Goal: Communication & Community: Share content

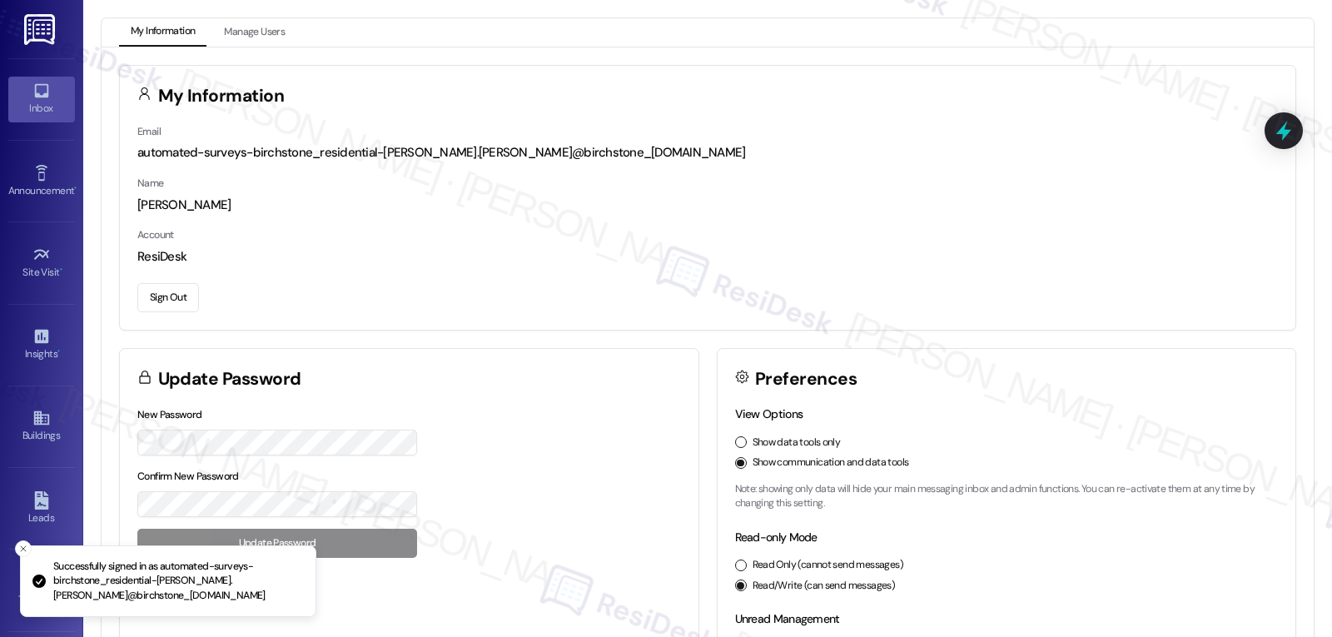
click at [32, 97] on icon at bounding box center [41, 91] width 18 height 18
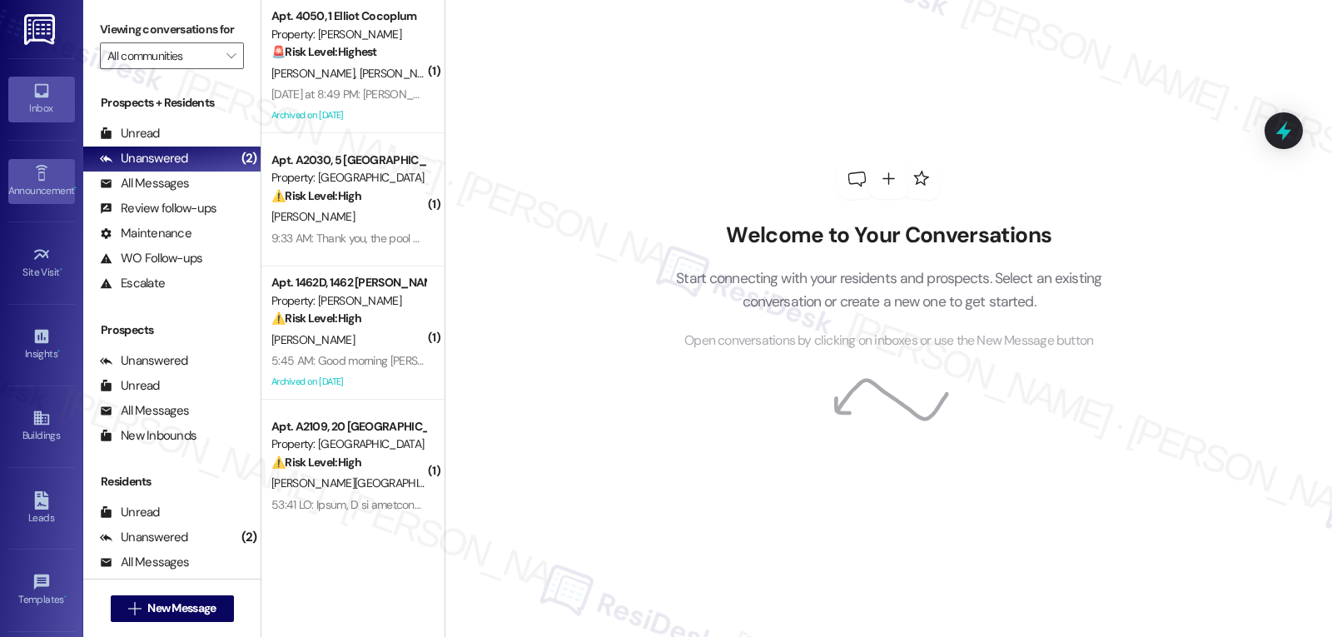
click at [33, 196] on div "Announcement •" at bounding box center [41, 190] width 83 height 17
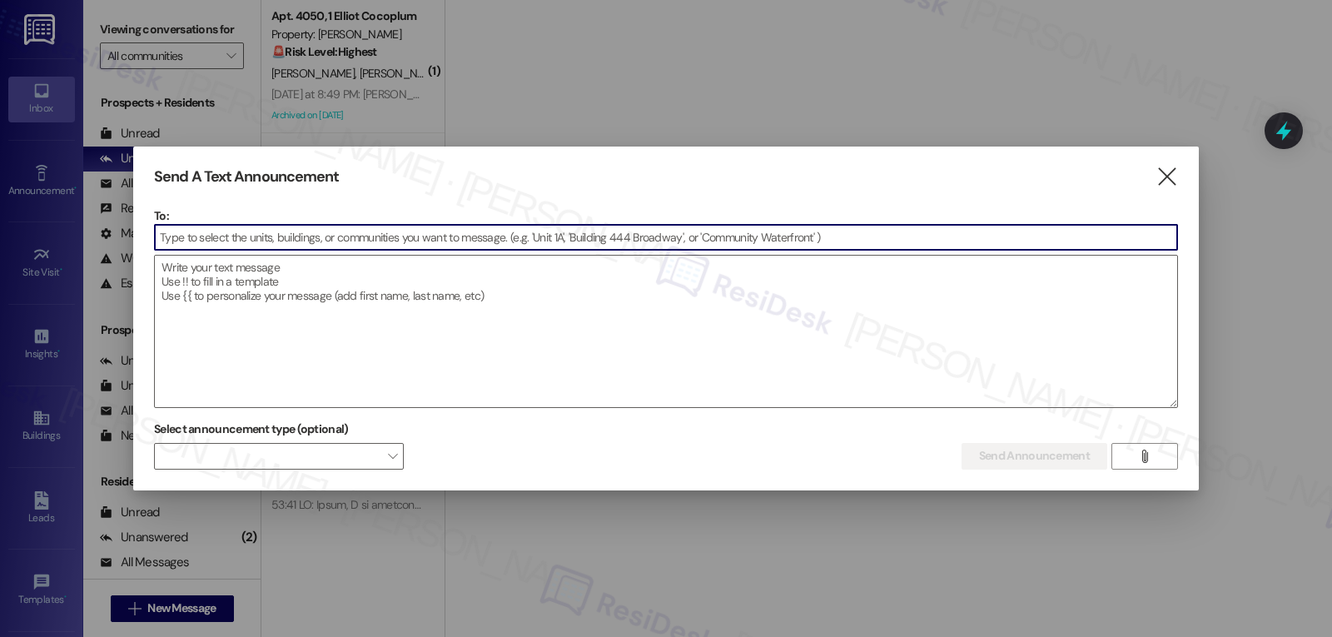
click at [719, 238] on input at bounding box center [666, 237] width 1022 height 25
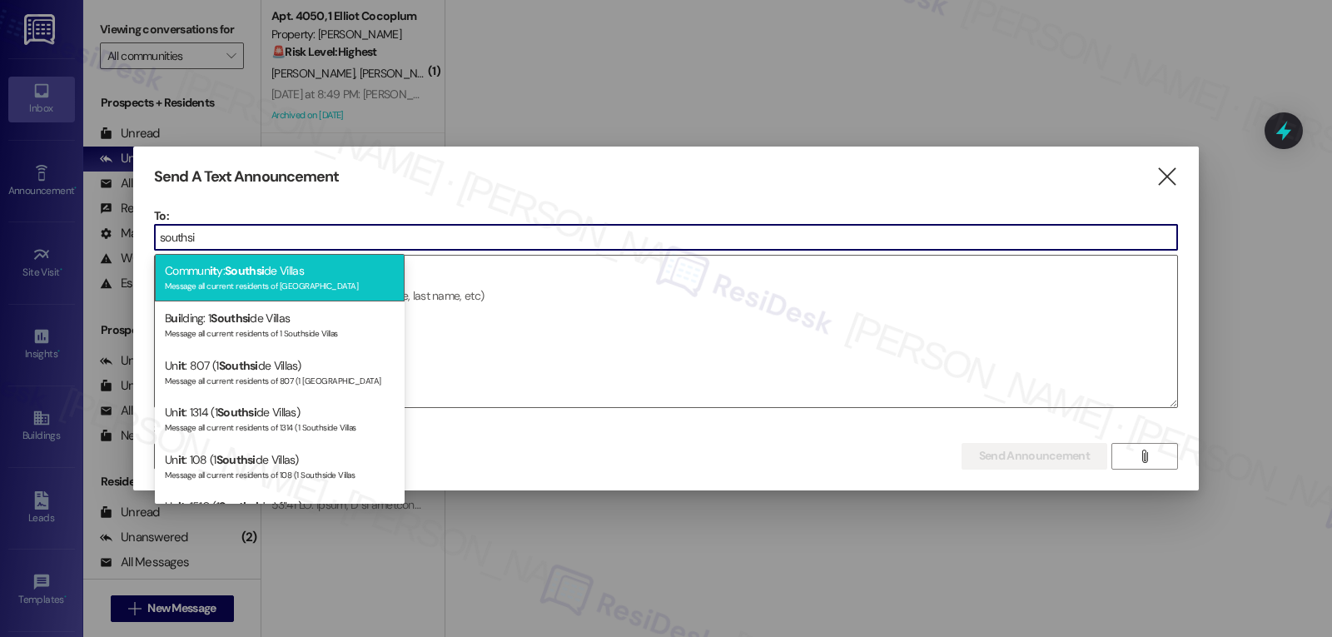
type input "southsi"
click at [281, 284] on div "Message all current residents of [GEOGRAPHIC_DATA]" at bounding box center [280, 284] width 230 height 14
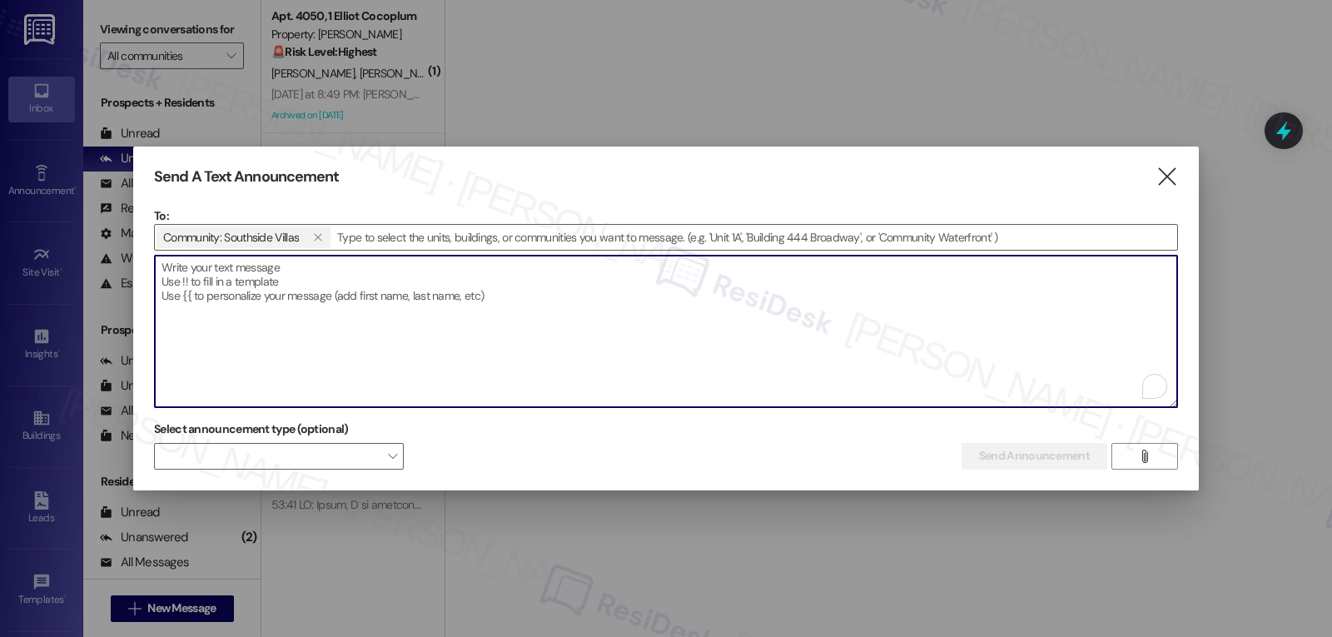
click at [520, 327] on textarea "To enrich screen reader interactions, please activate Accessibility in Grammarl…" at bounding box center [666, 332] width 1022 height 152
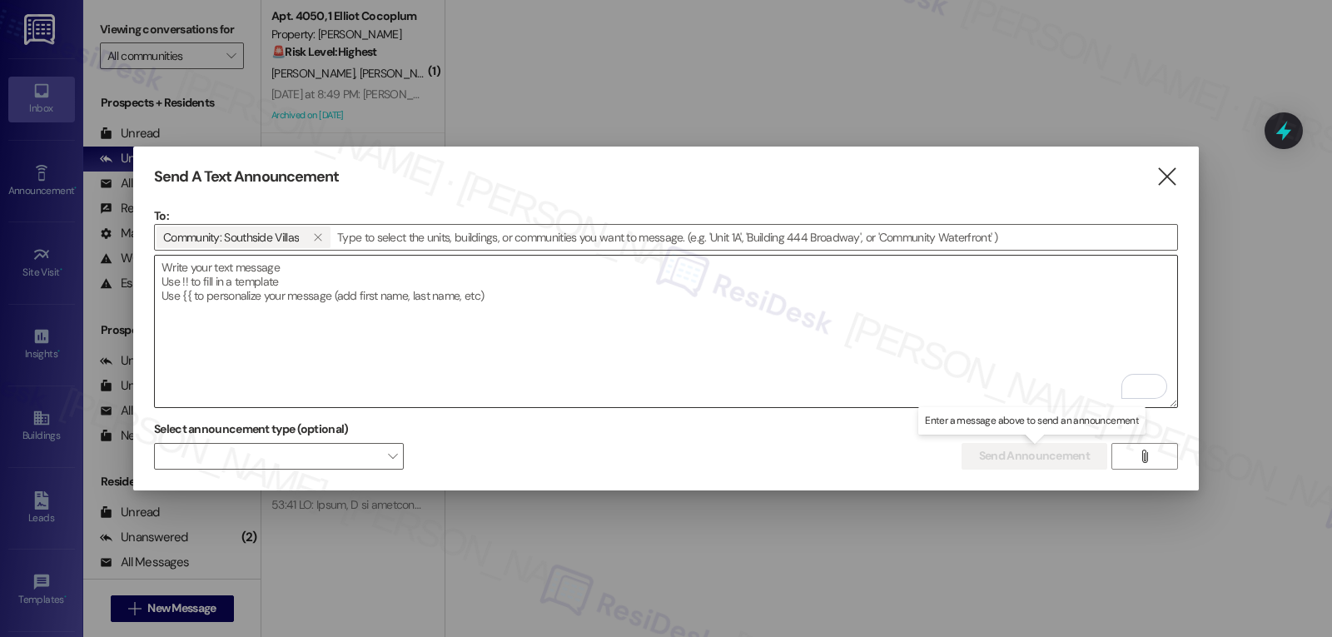
click at [562, 345] on textarea "To enrich screen reader interactions, please activate Accessibility in Grammarl…" at bounding box center [666, 332] width 1022 height 152
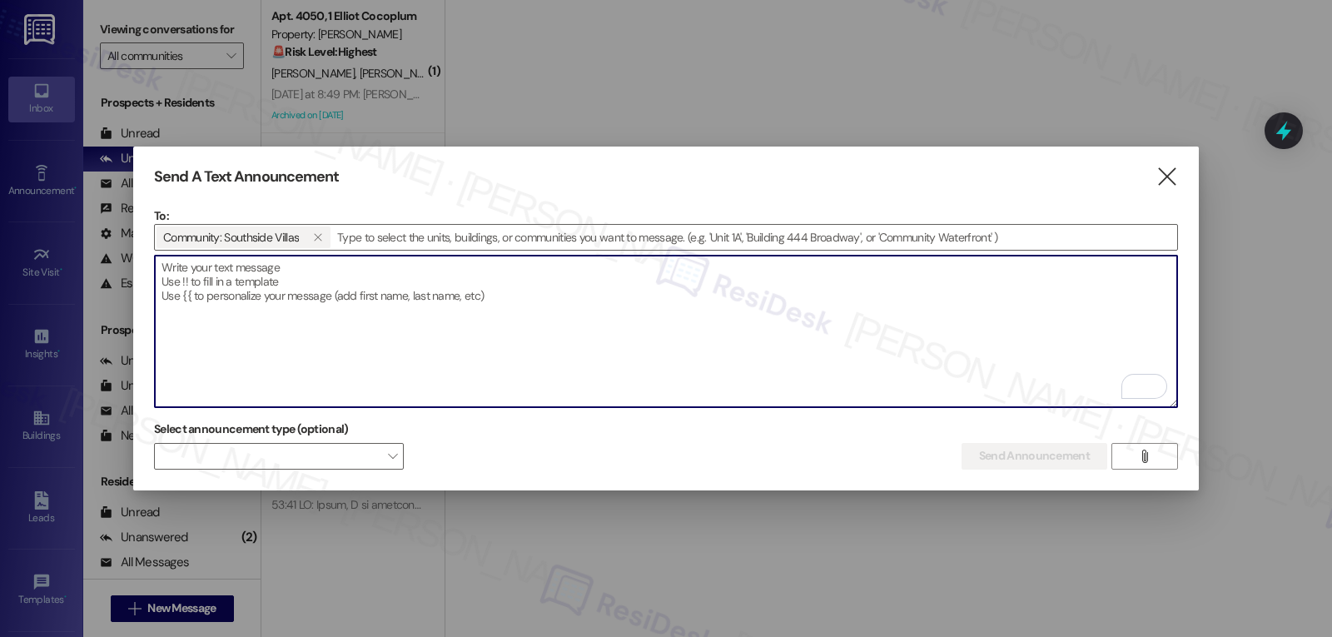
paste textarea "Hi {{first_name}}, [PERSON_NAME] Me Flavor Shave Ice will be at the Leasing Off…"
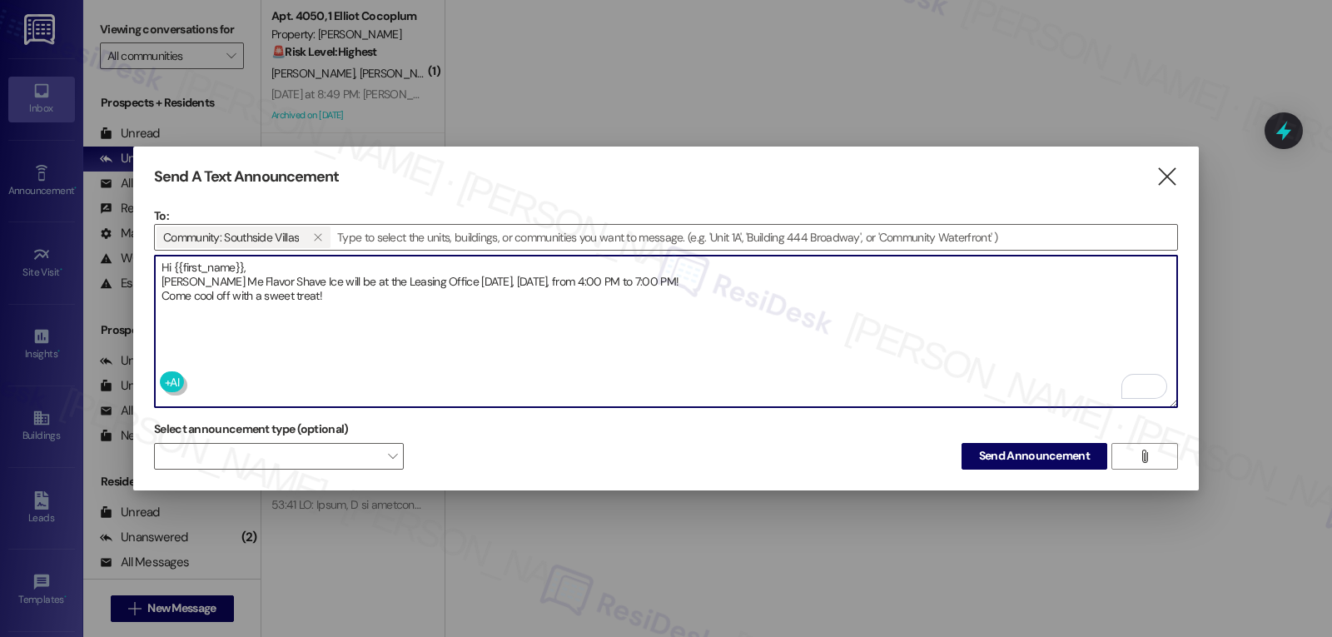
type textarea "Hi {{first_name}}, [PERSON_NAME] Me Flavor Shave Ice will be at the Leasing Off…"
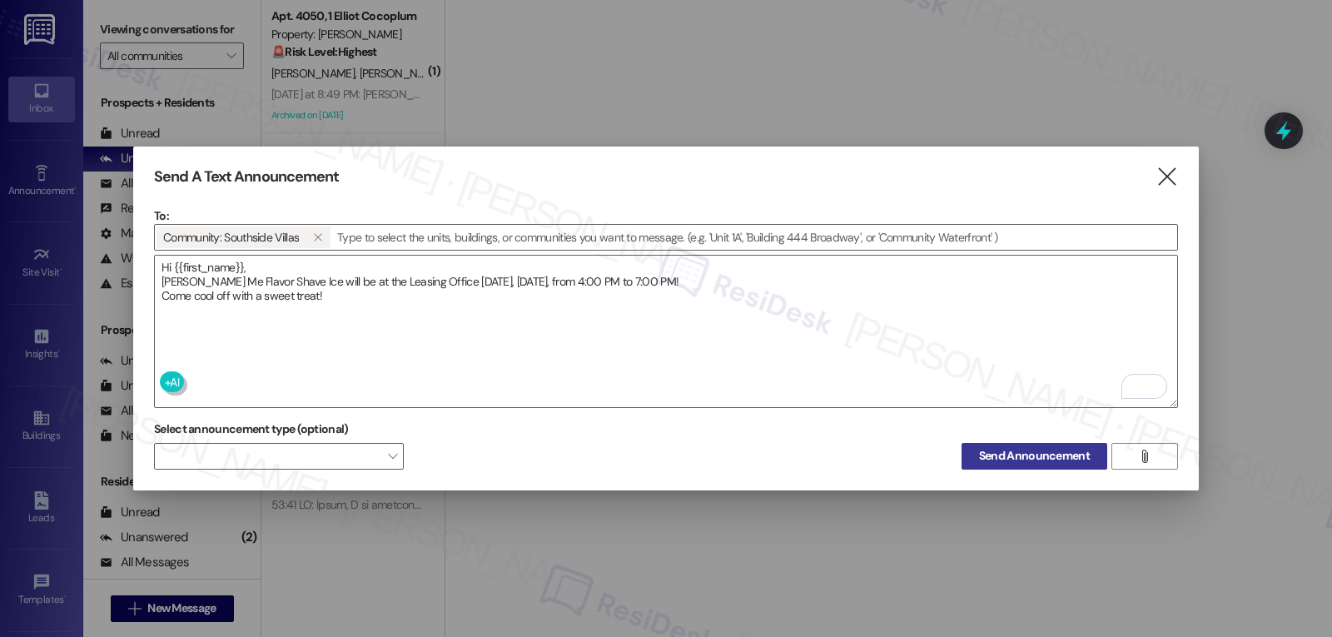
click at [1057, 448] on span "Send Announcement" at bounding box center [1034, 455] width 111 height 17
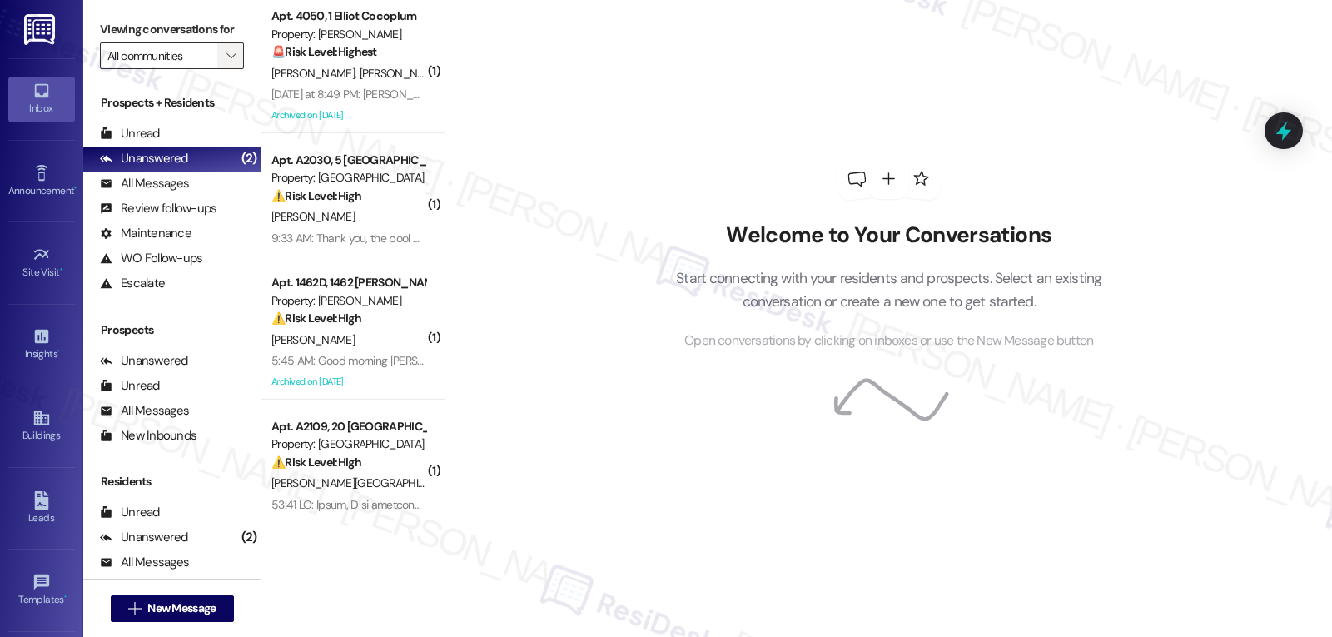
click at [223, 69] on span "" at bounding box center [231, 55] width 16 height 27
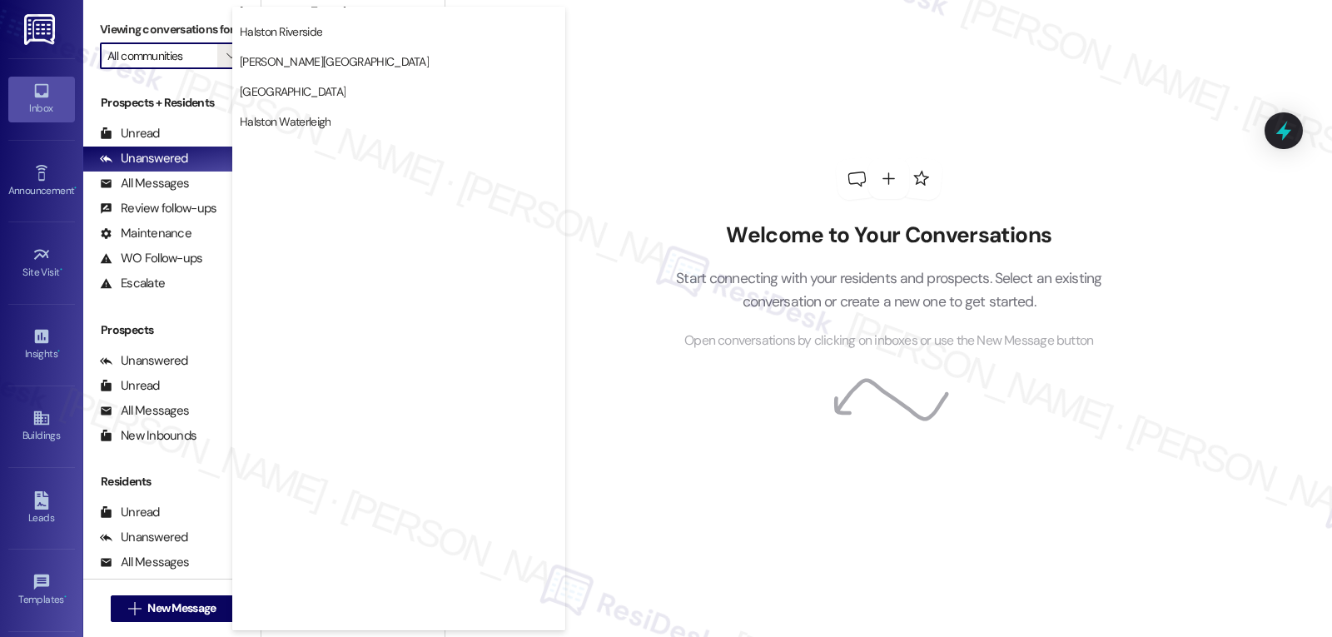
scroll to position [576, 0]
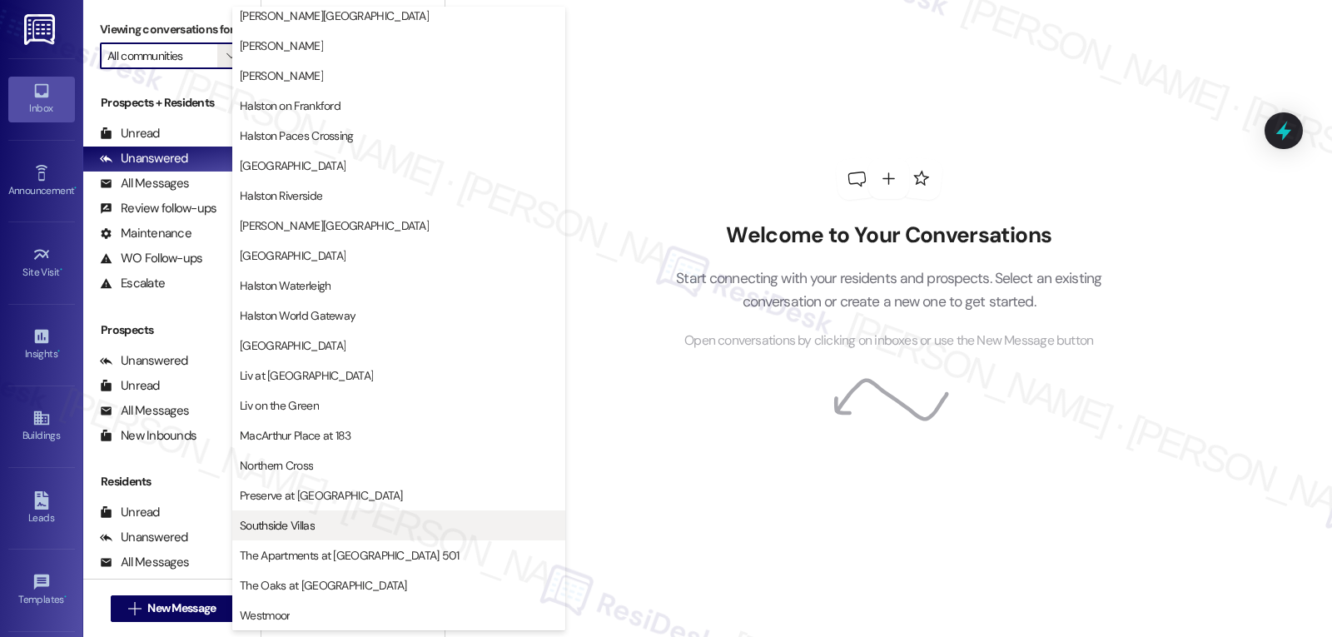
click at [306, 525] on span "Southside Villas" at bounding box center [277, 525] width 75 height 17
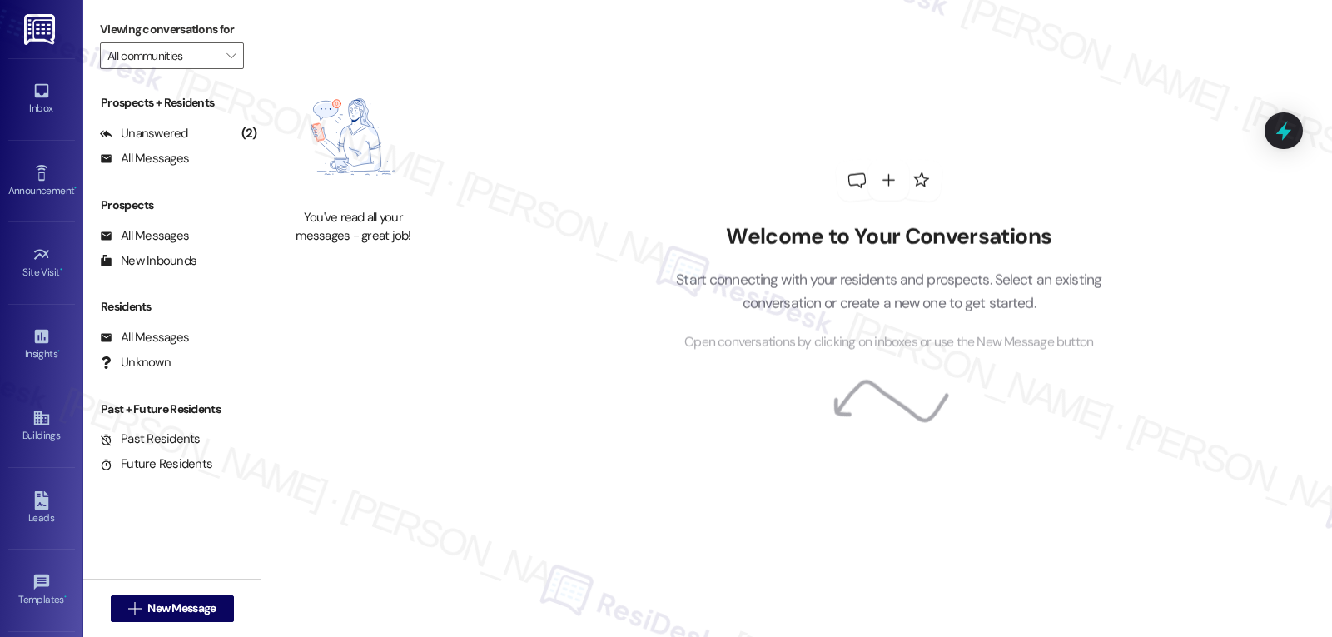
type input "Southside Villas"
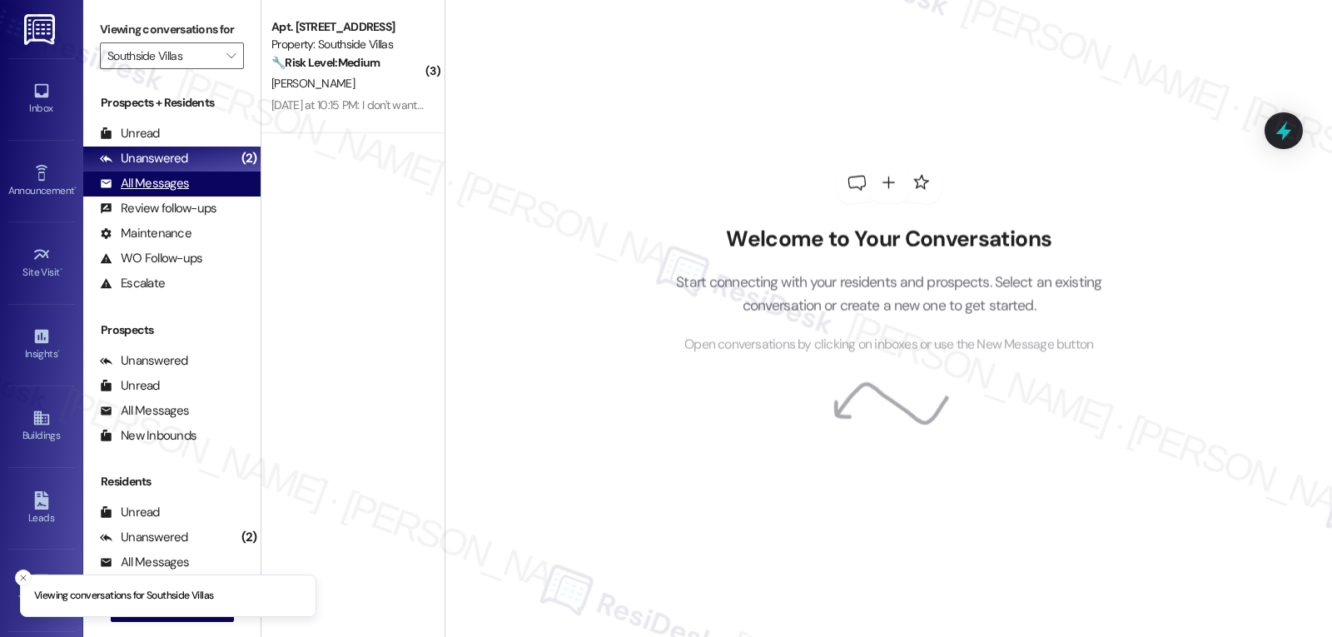
click at [168, 192] on div "All Messages" at bounding box center [144, 183] width 89 height 17
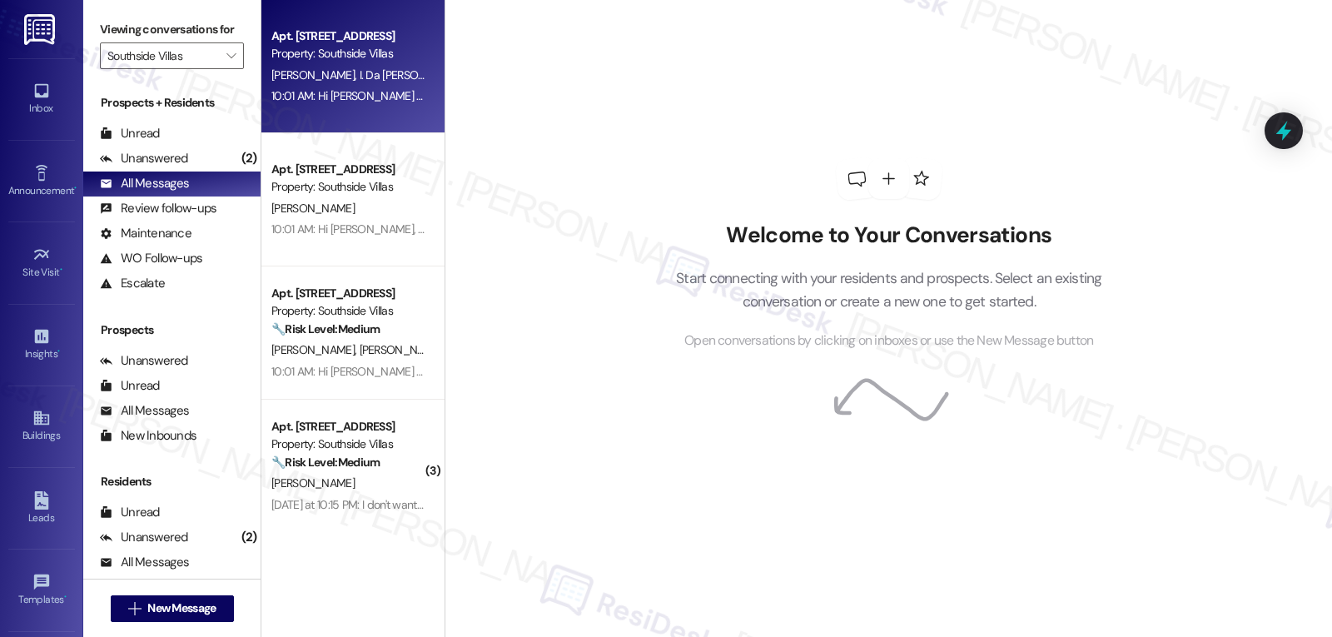
click at [383, 115] on div "Apt. [STREET_ADDRESS] Property: [GEOGRAPHIC_DATA] [PERSON_NAME] Da [PERSON_NAME…" at bounding box center [352, 66] width 183 height 133
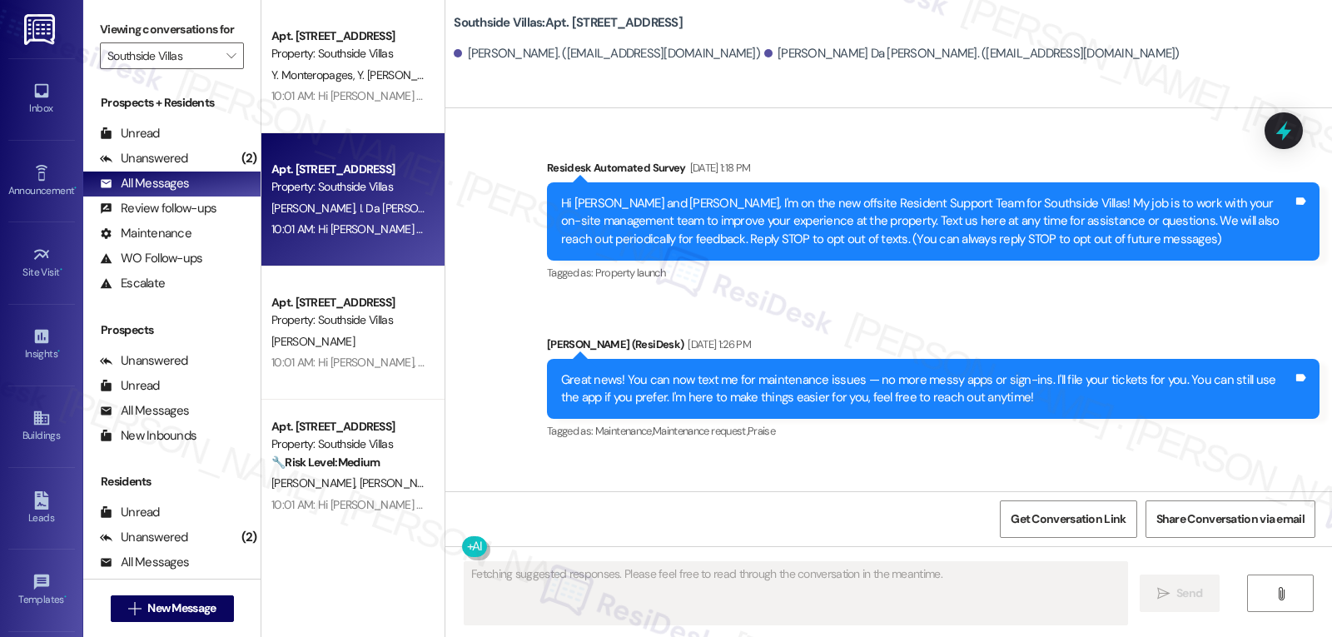
type textarea "Fetching suggested responses. Please feel free to read through the conversation…"
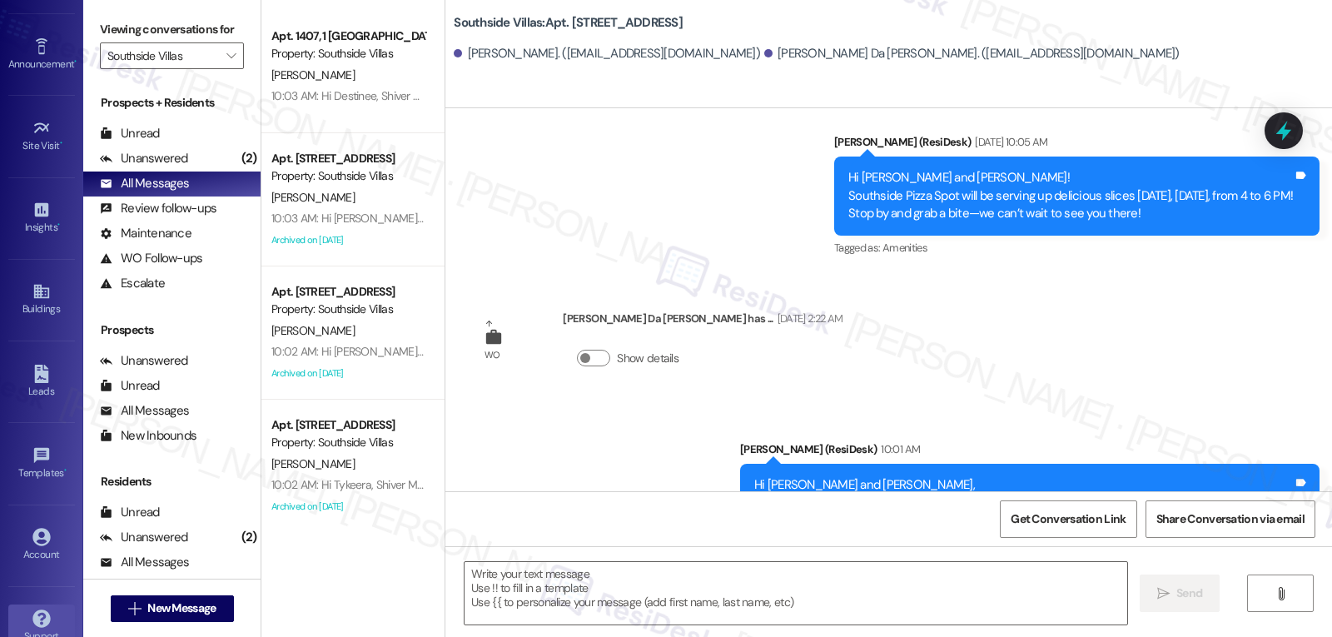
scroll to position [157, 0]
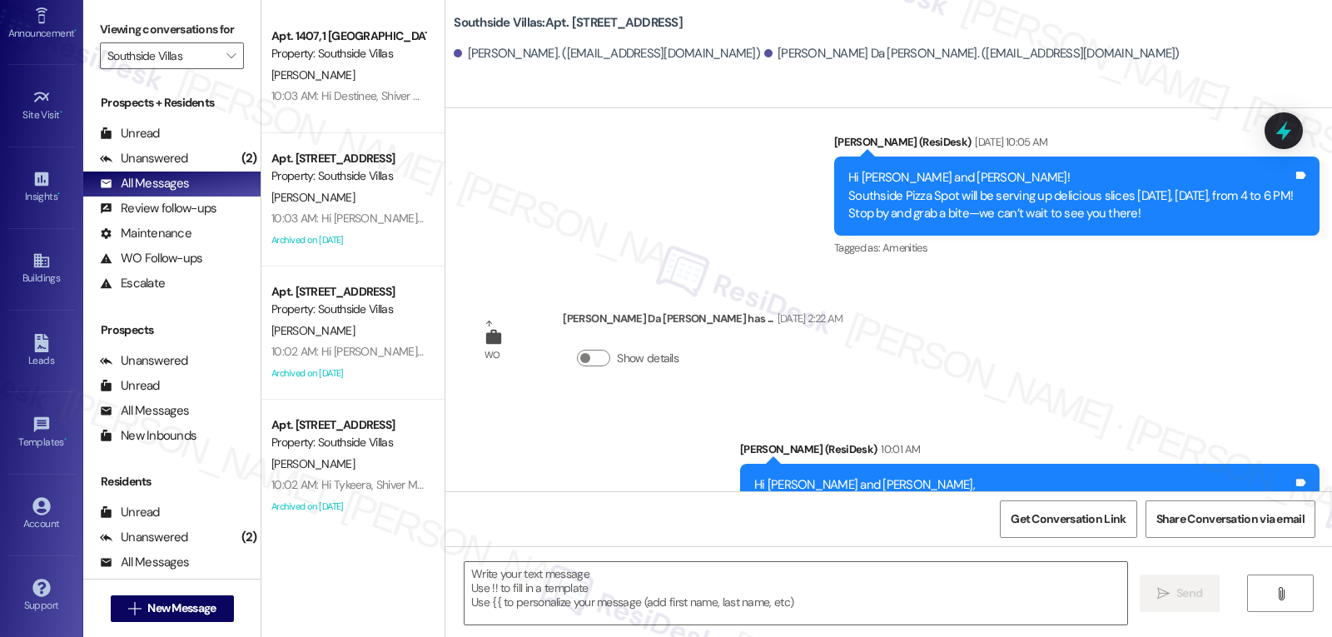
click at [42, 480] on div "Account Go to Account" at bounding box center [41, 515] width 67 height 82
click at [52, 508] on link "Account" at bounding box center [41, 514] width 67 height 45
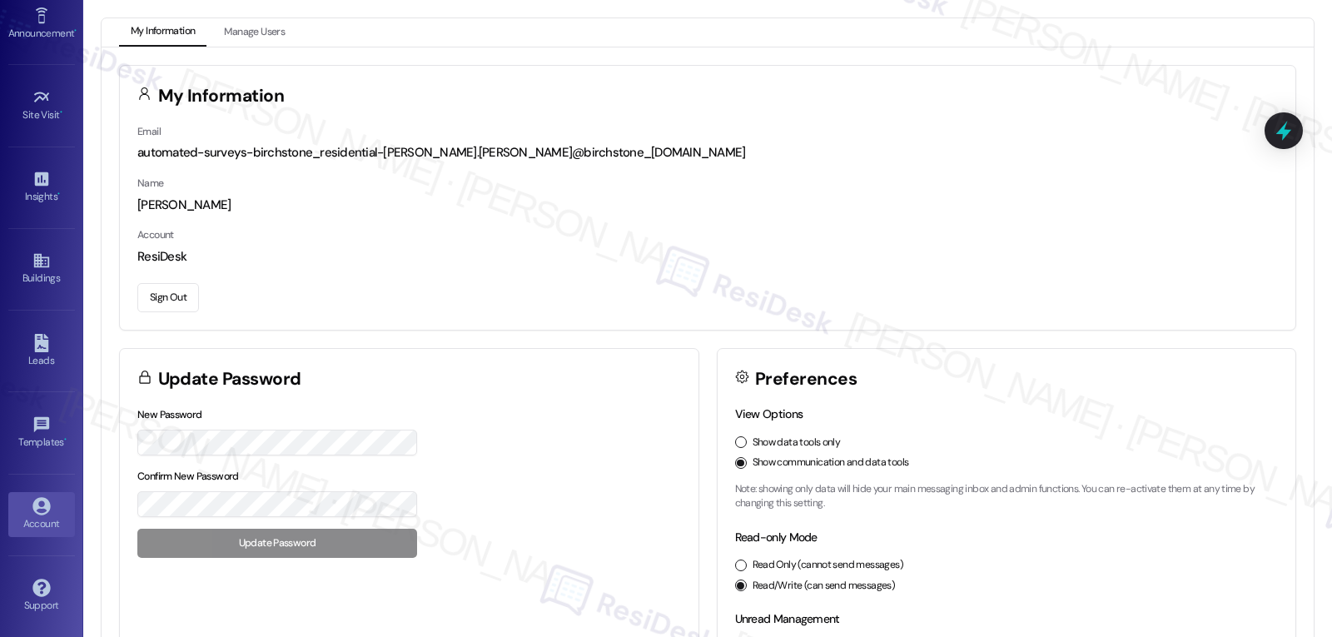
click at [179, 290] on button "Sign Out" at bounding box center [168, 297] width 62 height 29
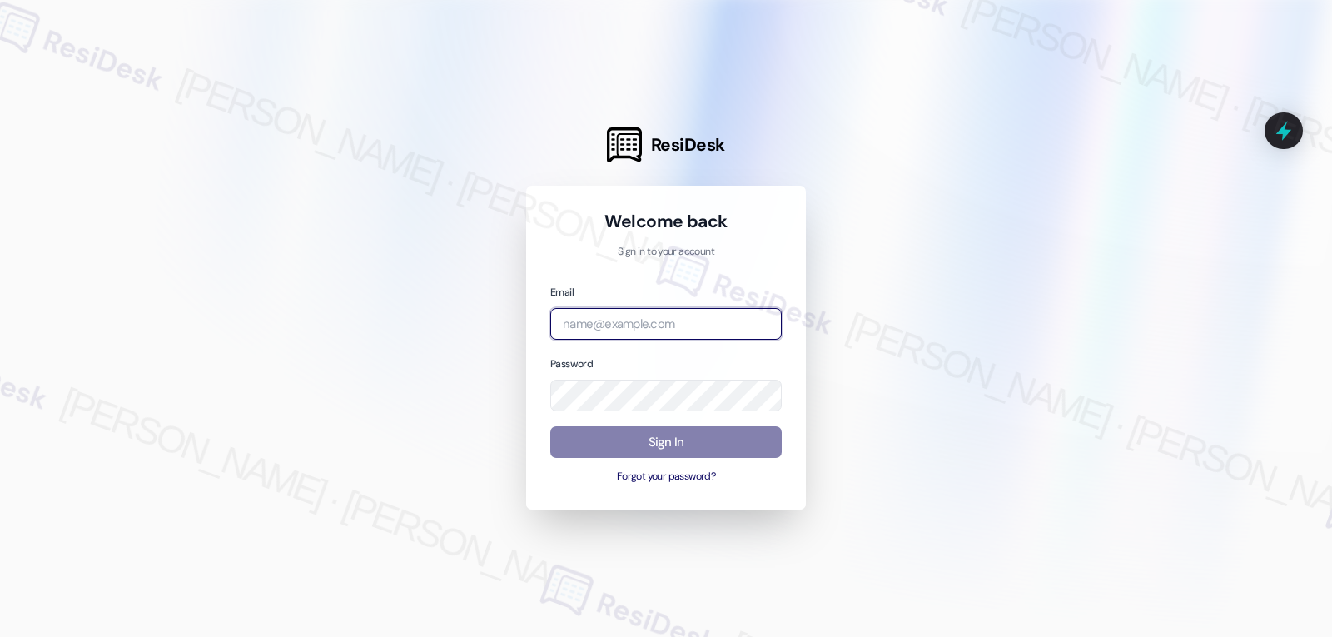
click at [617, 316] on input "email" at bounding box center [665, 324] width 231 height 32
click at [639, 311] on input "email" at bounding box center [665, 324] width 231 height 32
paste input "[EMAIL_ADDRESS][PERSON_NAME][PERSON_NAME][DOMAIN_NAME]"
type input "[EMAIL_ADDRESS][PERSON_NAME][PERSON_NAME][DOMAIN_NAME]"
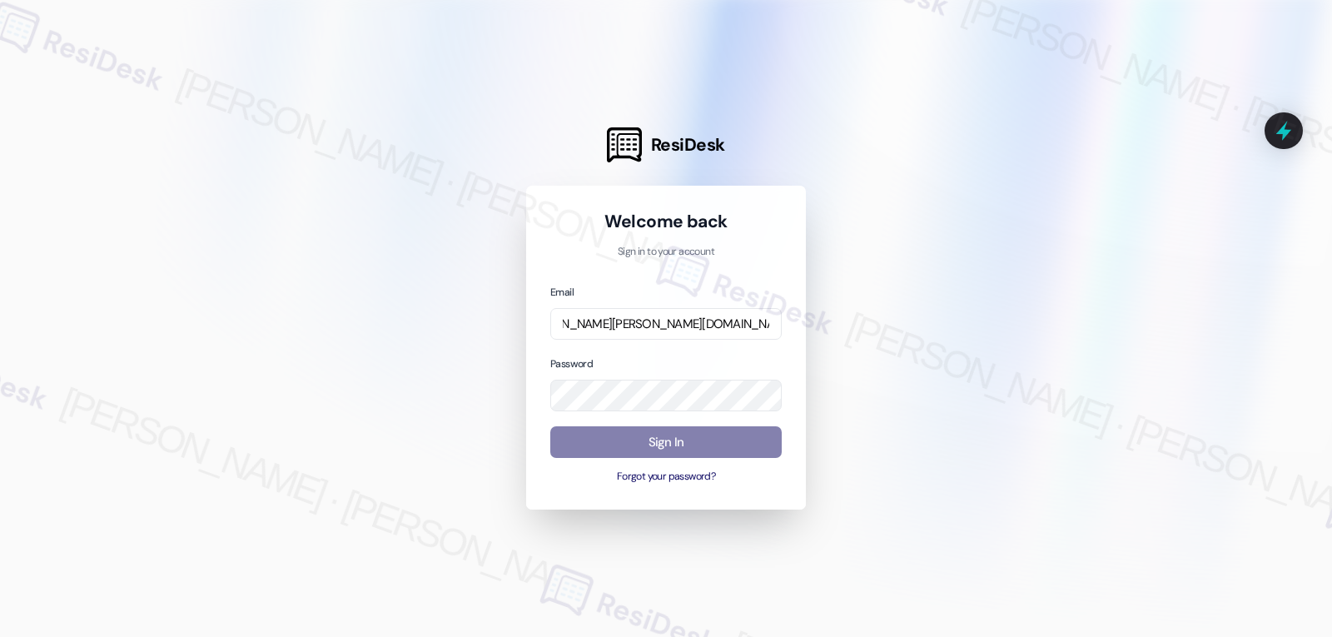
scroll to position [0, 0]
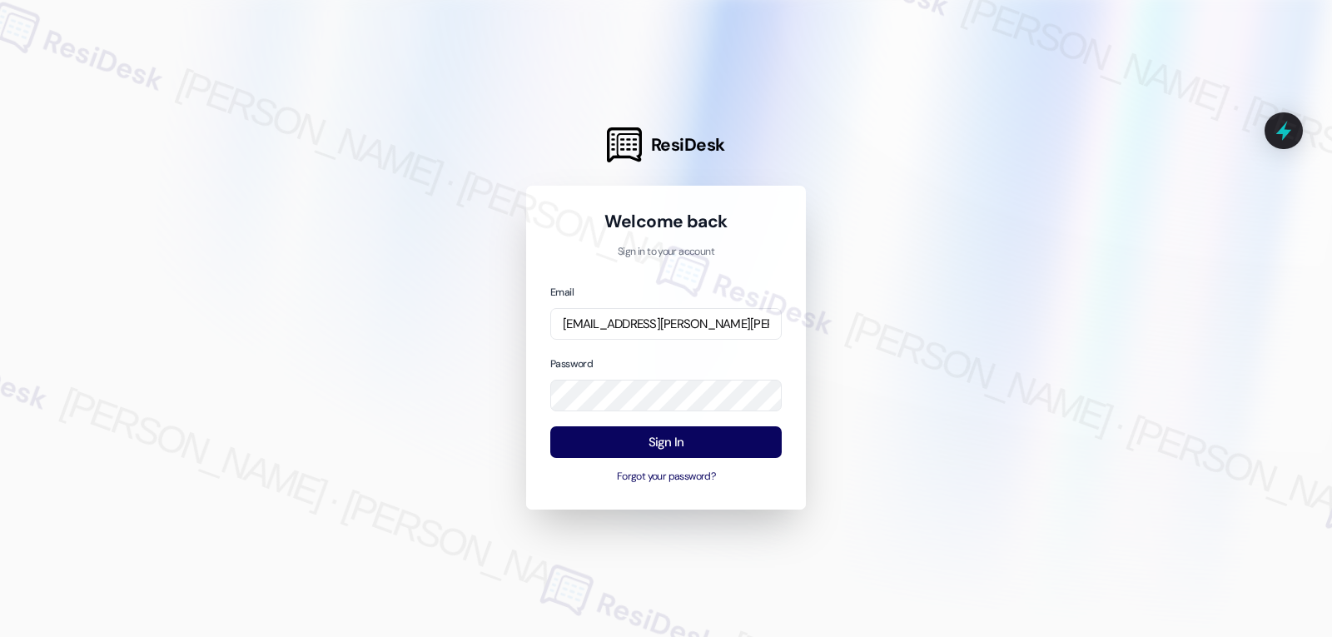
click at [631, 361] on div "Password" at bounding box center [665, 383] width 231 height 57
click at [639, 444] on button "Sign In" at bounding box center [665, 442] width 231 height 32
